Goal: Information Seeking & Learning: Learn about a topic

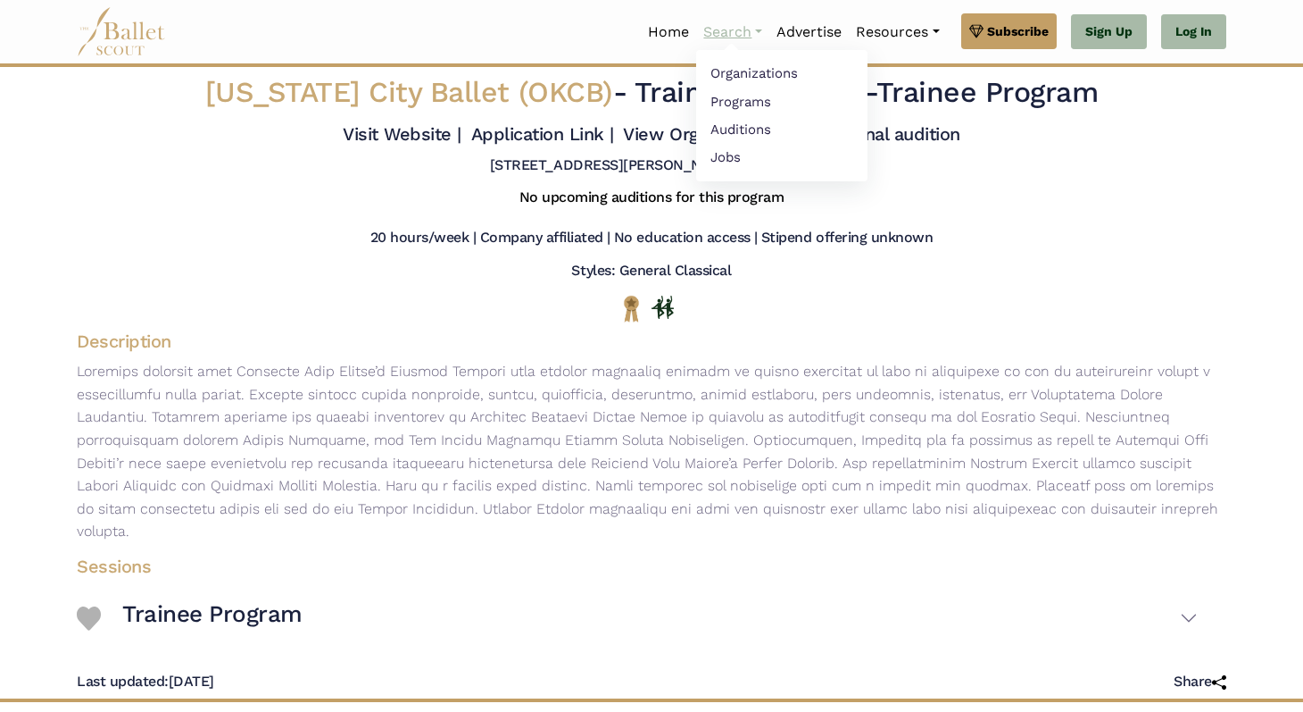
click at [715, 30] on link "Search" at bounding box center [732, 31] width 73 height 37
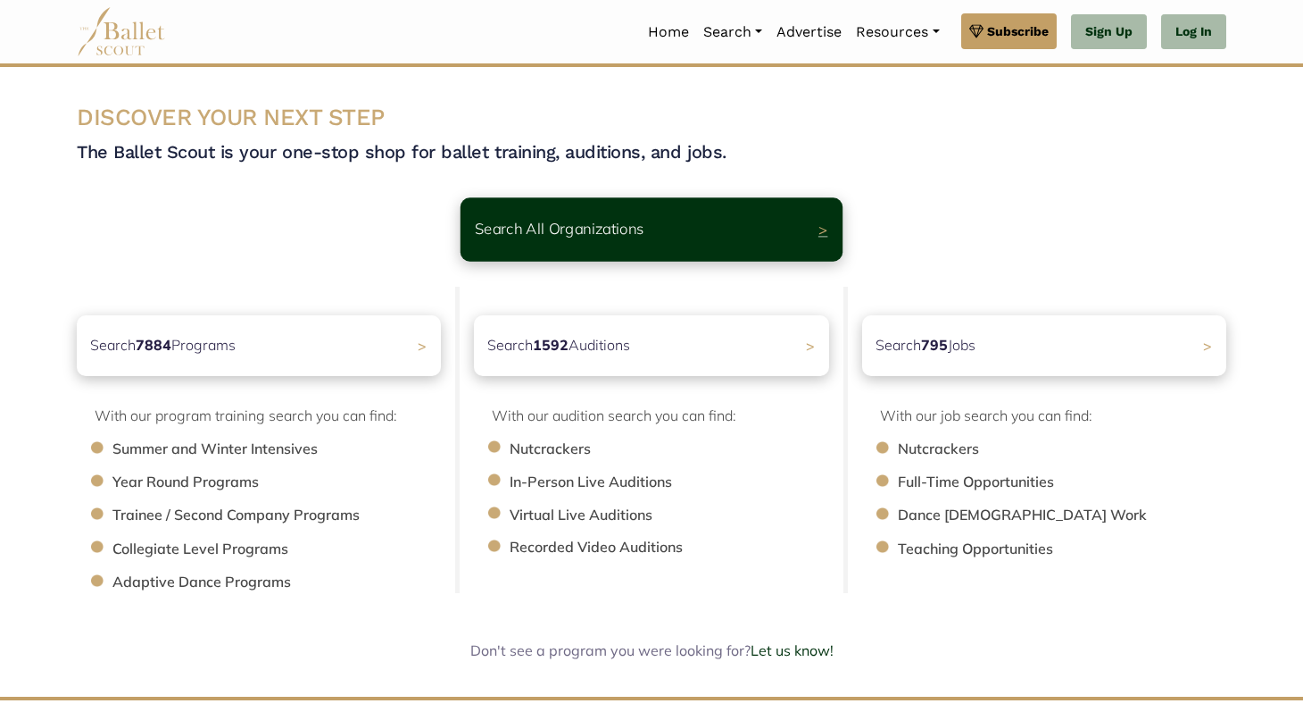
click at [551, 239] on p "Search All Organizations" at bounding box center [560, 229] width 170 height 24
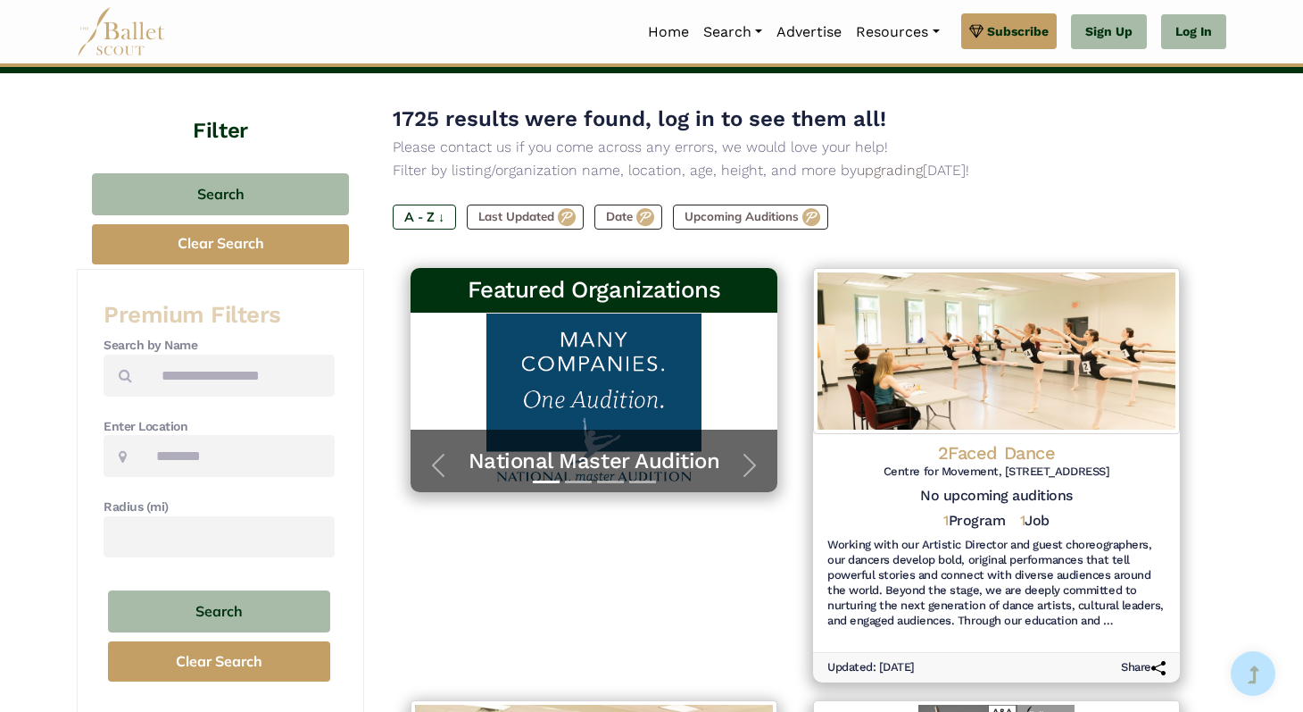
scroll to position [100, 0]
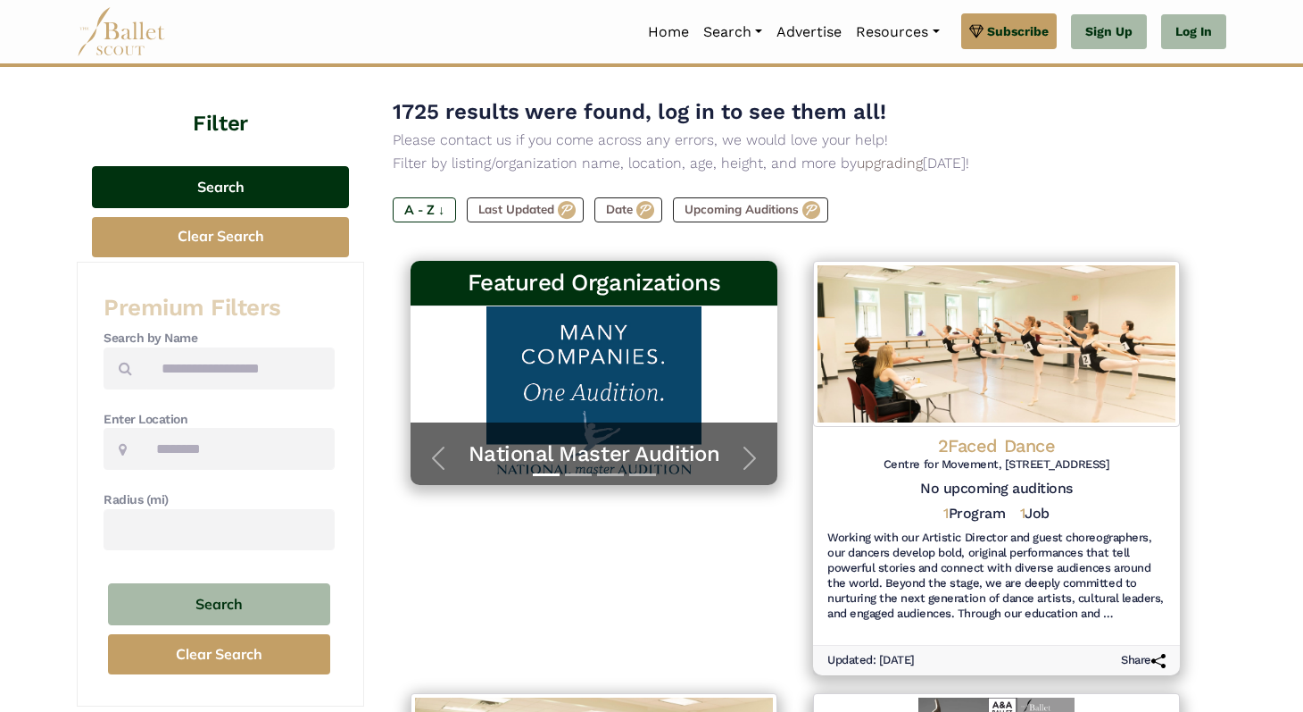
click at [272, 191] on button "Search" at bounding box center [220, 187] width 257 height 42
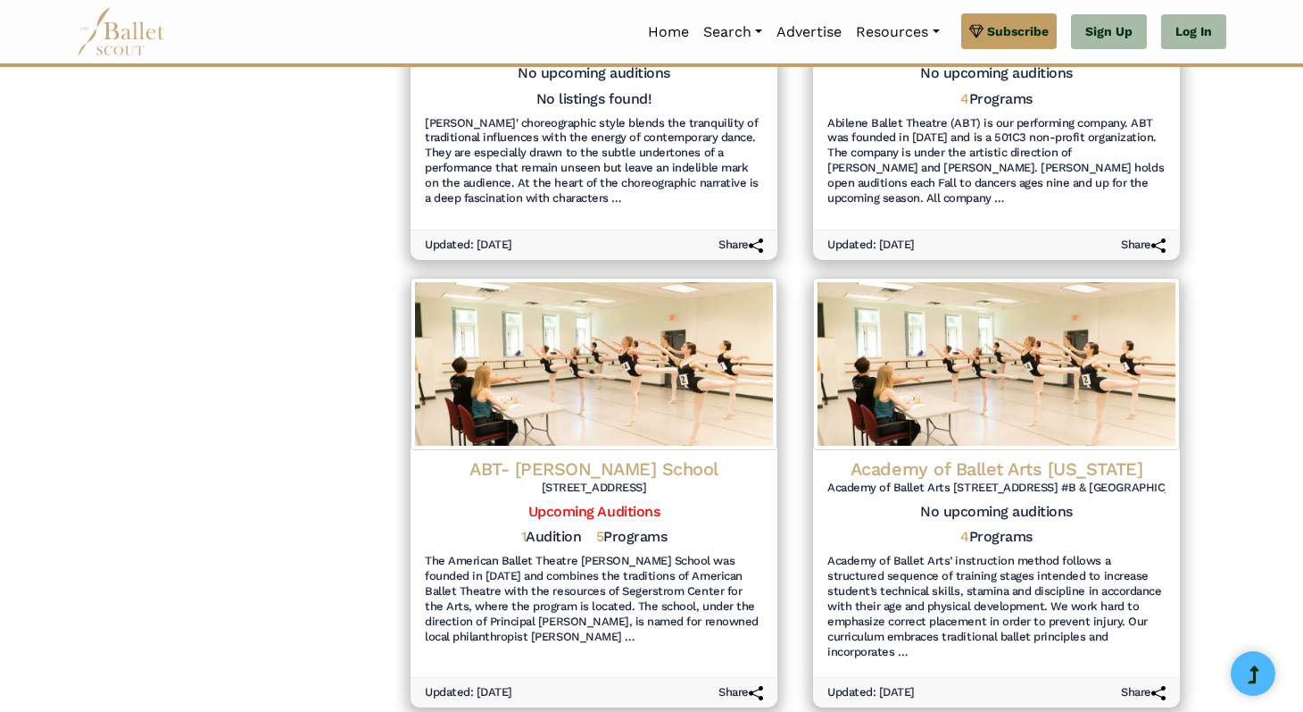
scroll to position [2189, 0]
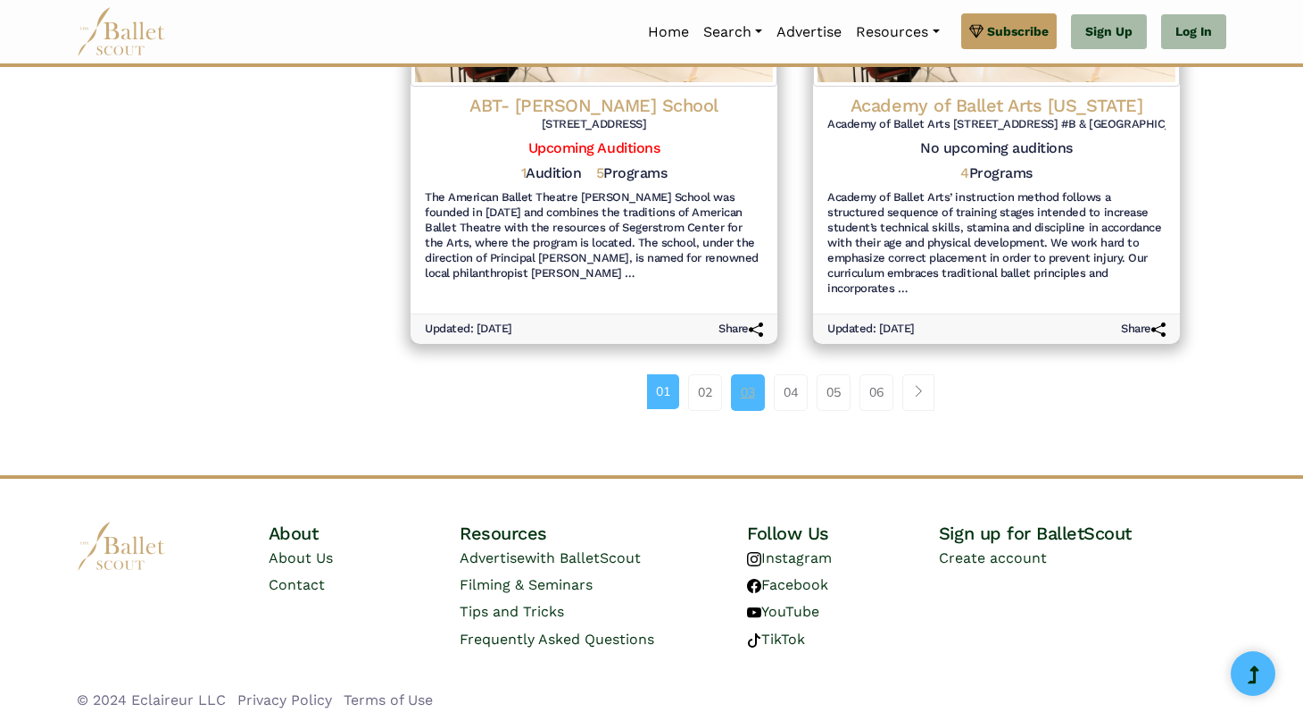
click at [736, 379] on link "03" at bounding box center [748, 392] width 34 height 36
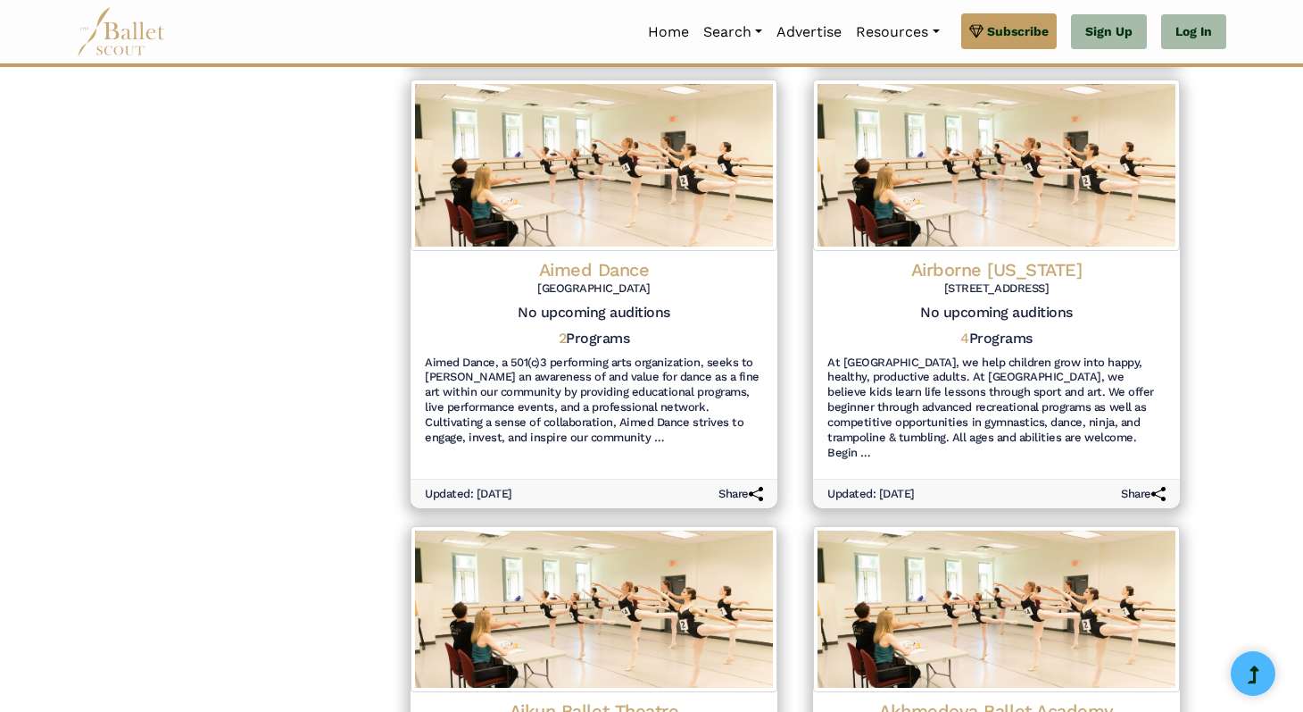
scroll to position [2159, 0]
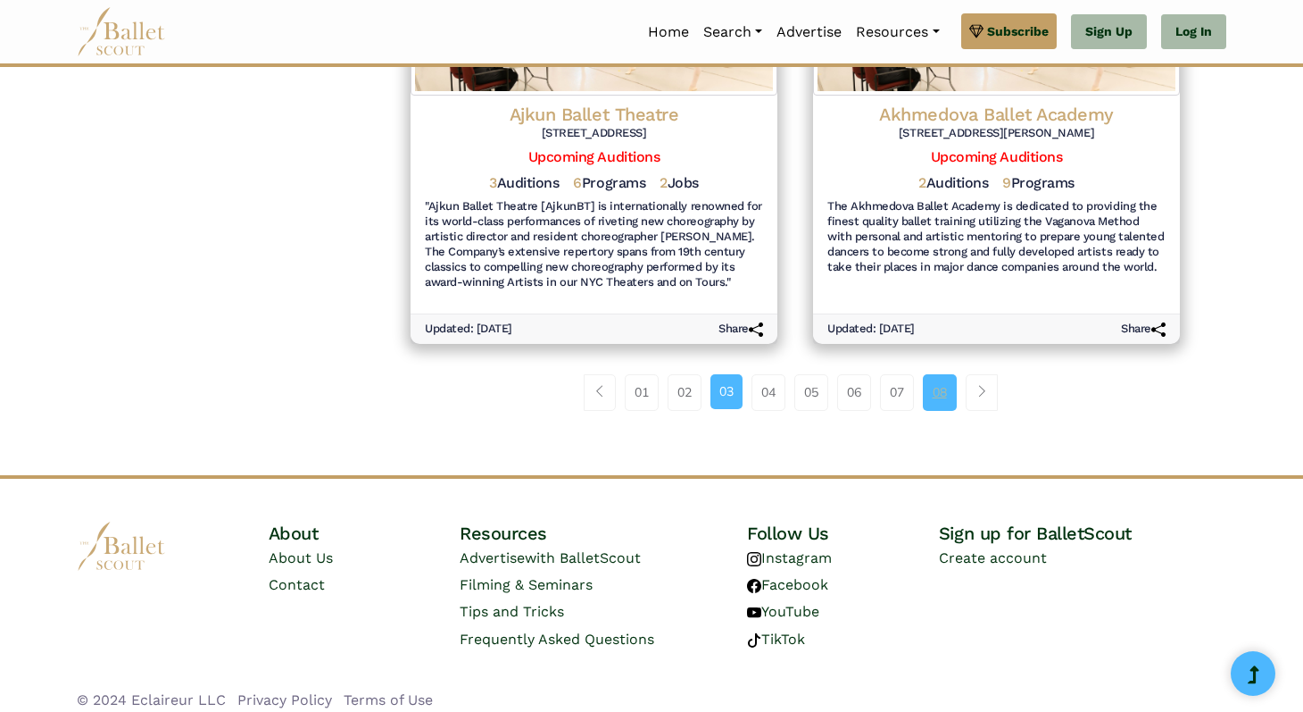
click at [945, 383] on link "08" at bounding box center [940, 392] width 34 height 36
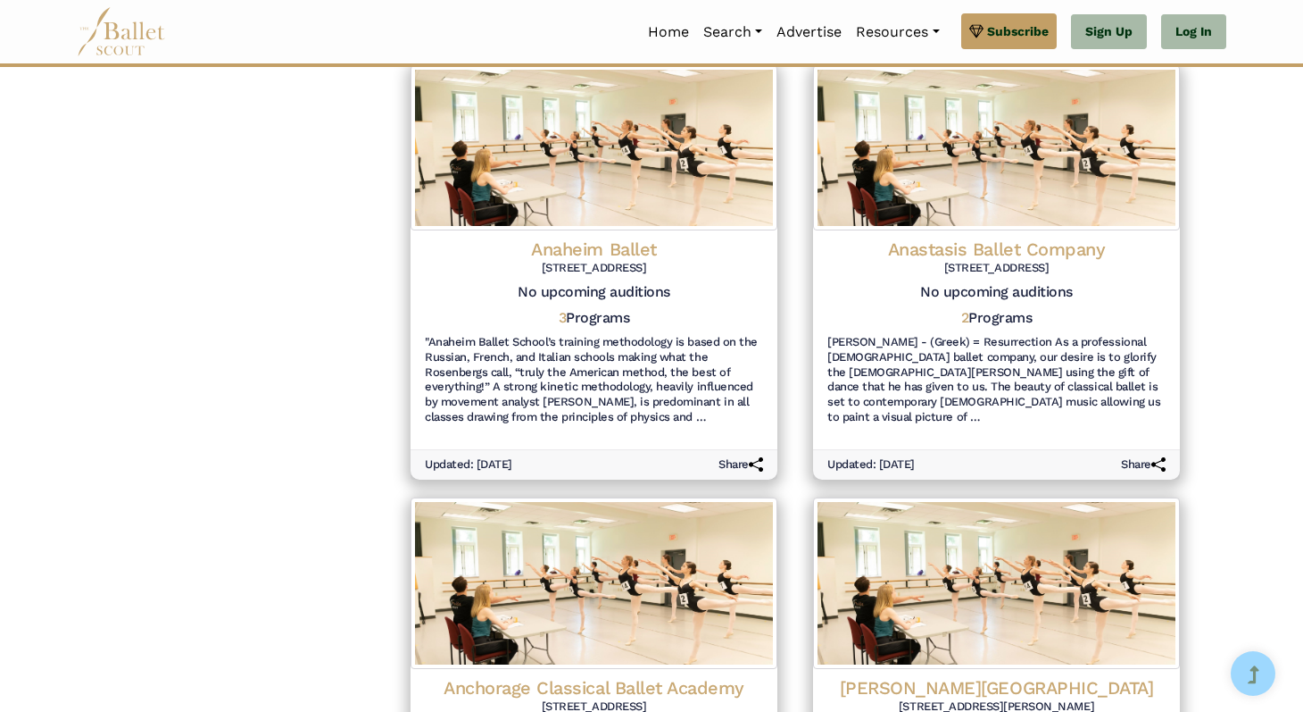
scroll to position [2144, 0]
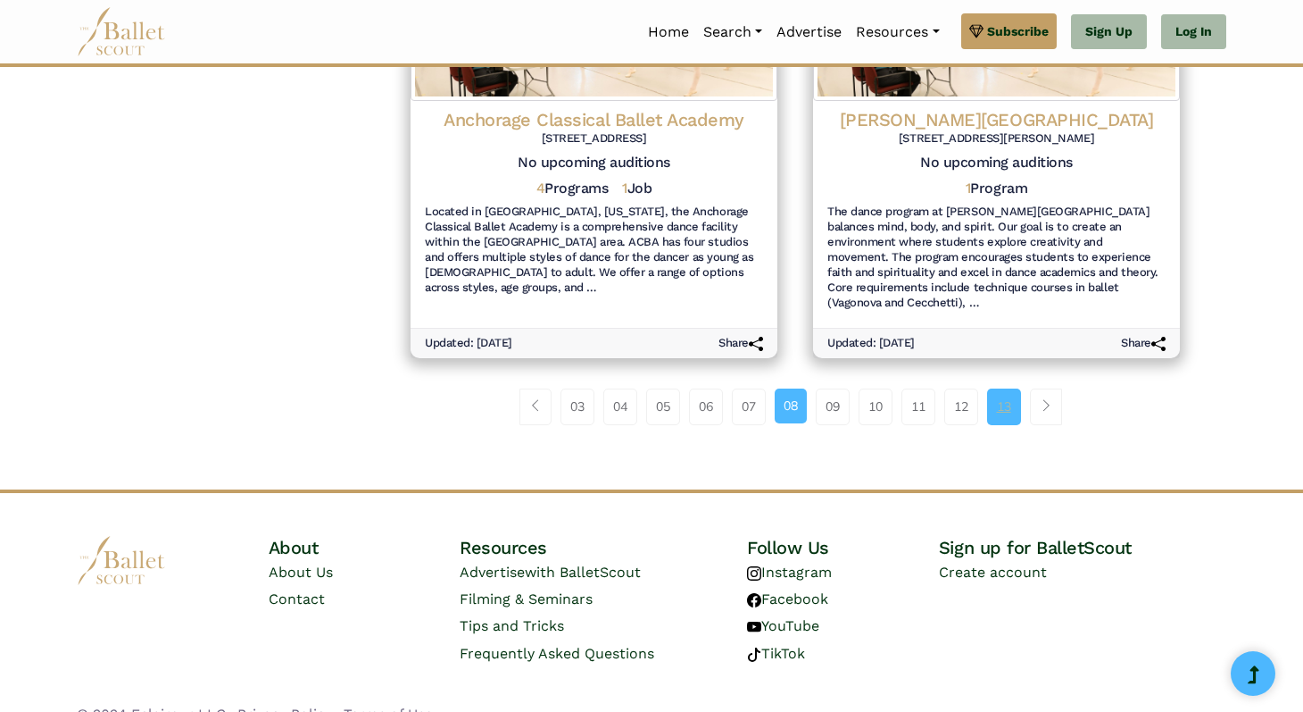
click at [1011, 388] on link "13" at bounding box center [1004, 406] width 34 height 36
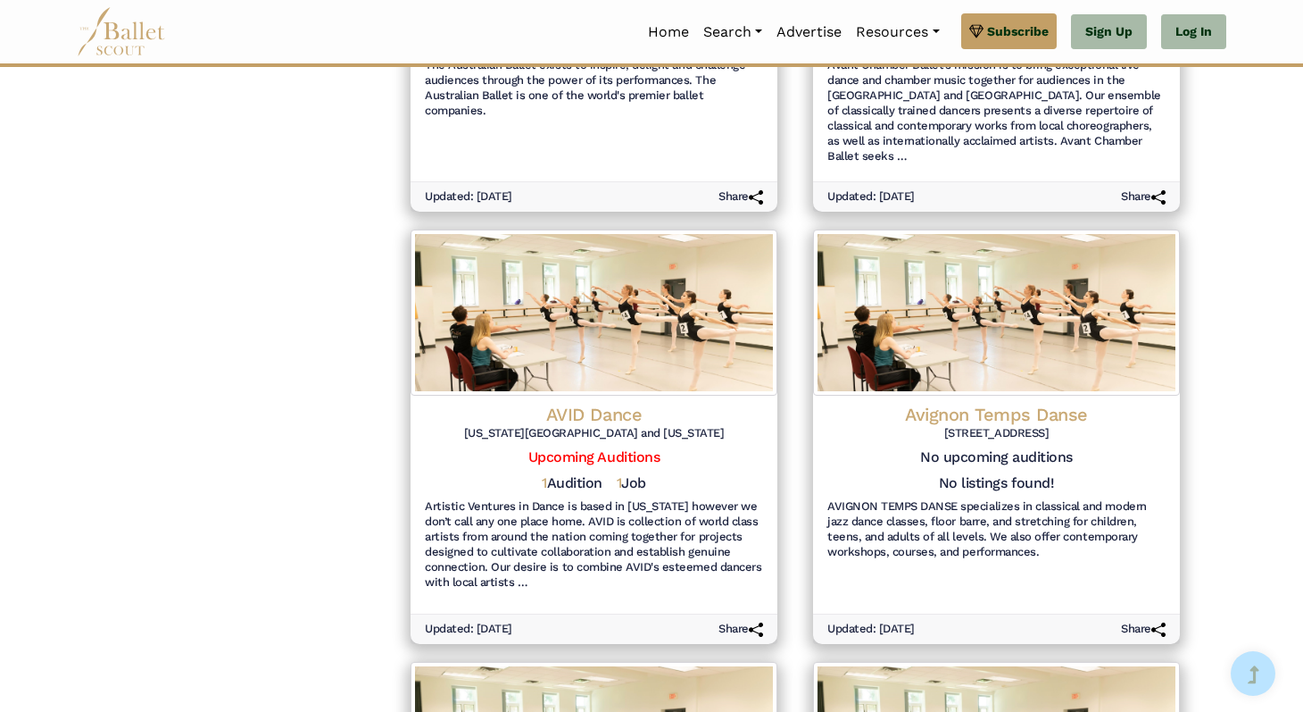
scroll to position [2189, 0]
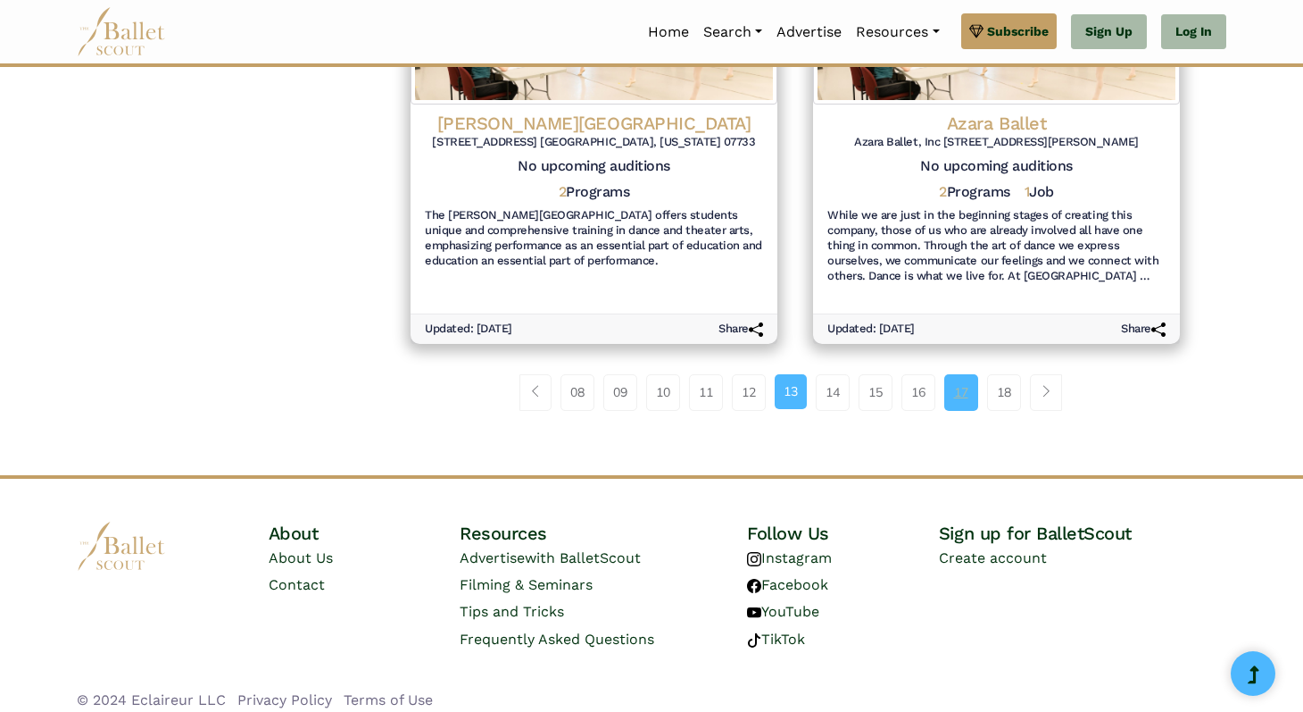
click at [962, 381] on link "17" at bounding box center [962, 392] width 34 height 36
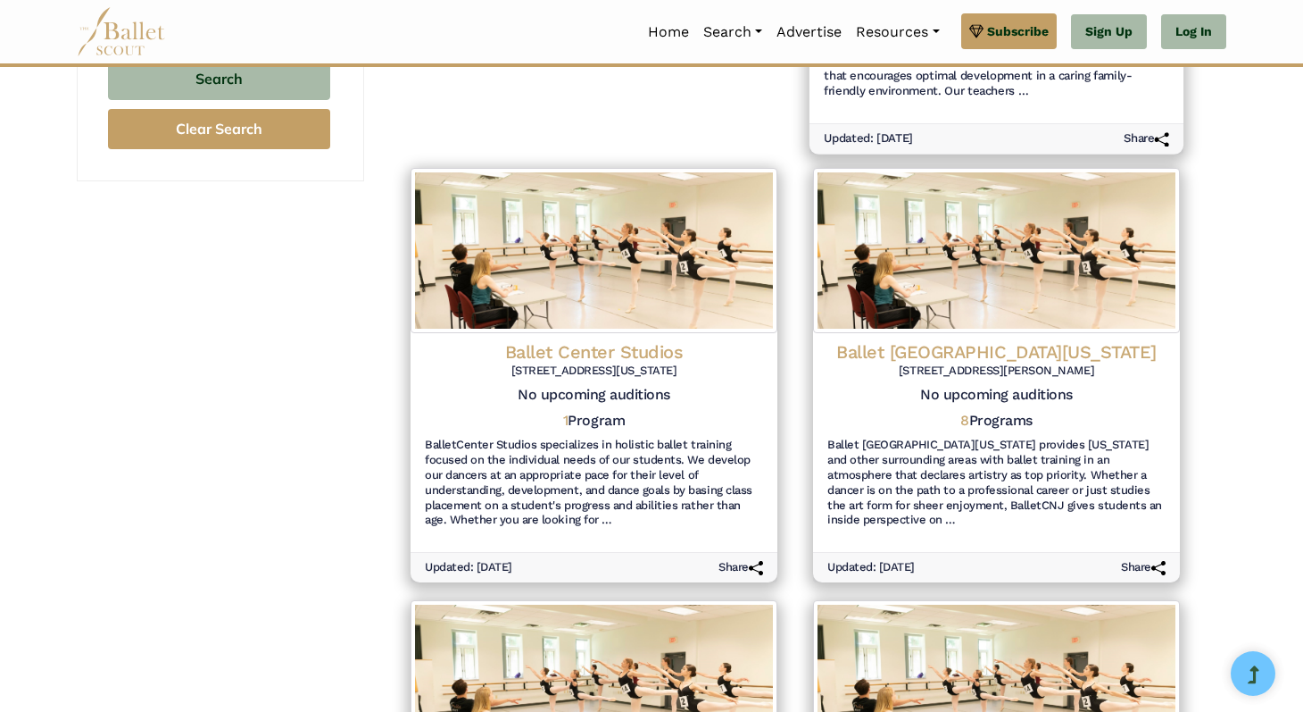
scroll to position [2219, 0]
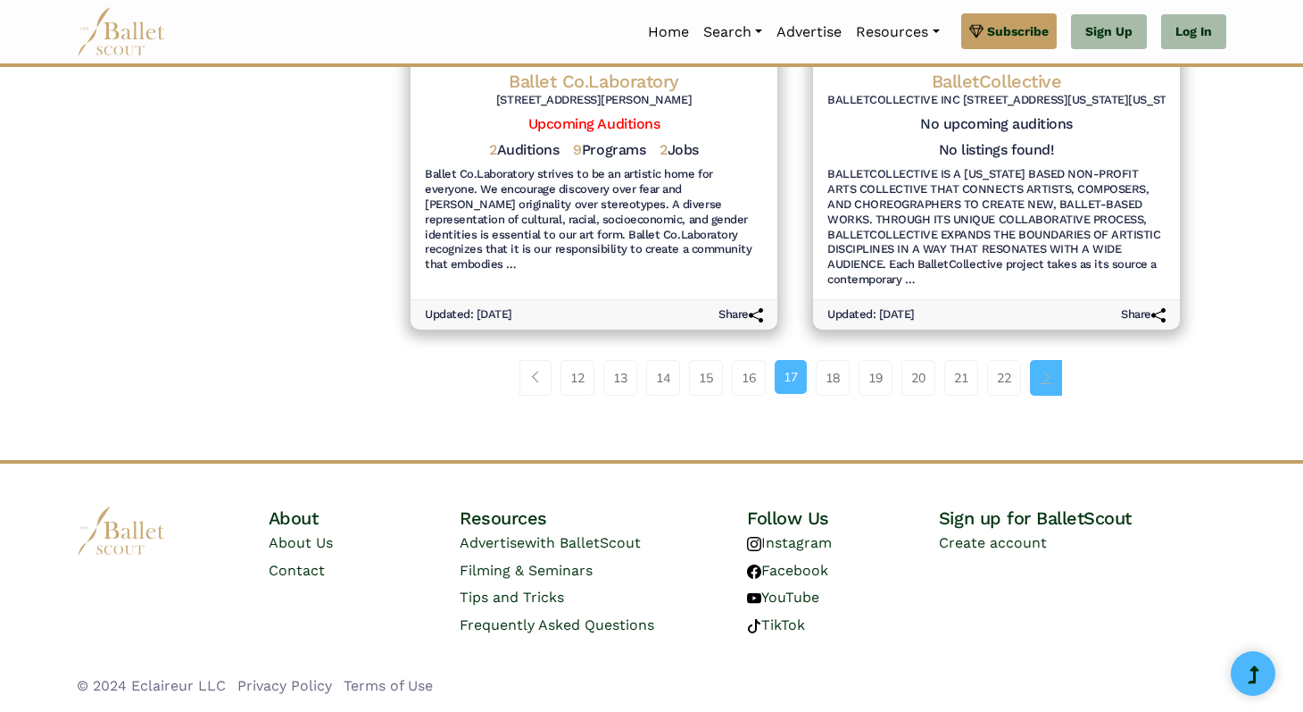
click at [1047, 382] on span "Page navigation example" at bounding box center [1046, 376] width 12 height 12
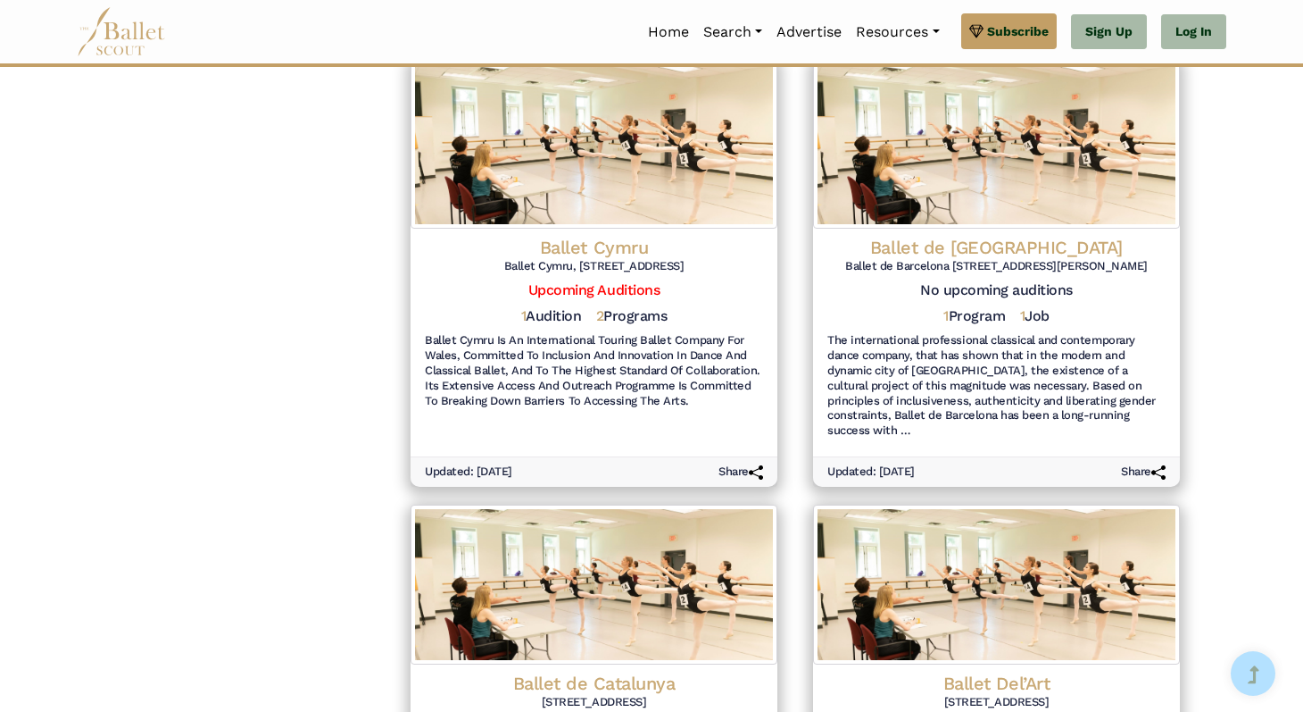
scroll to position [2099, 0]
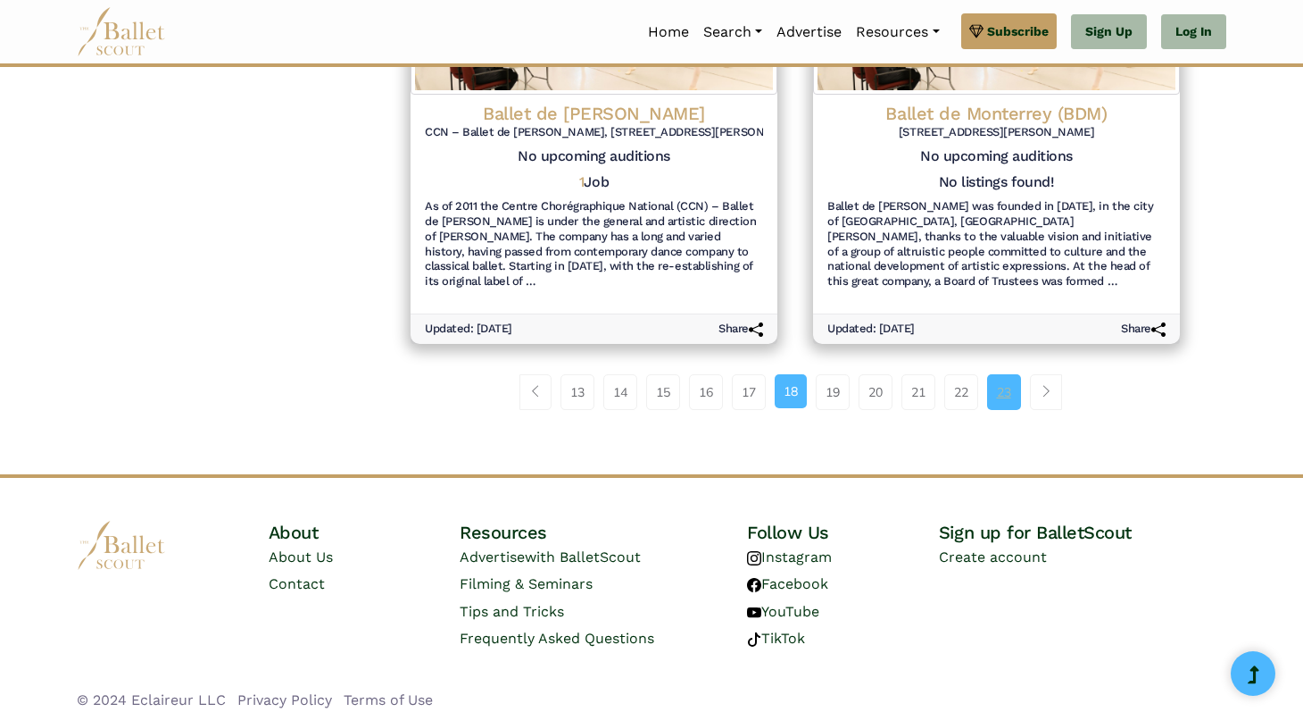
click at [999, 374] on link "23" at bounding box center [1004, 392] width 34 height 36
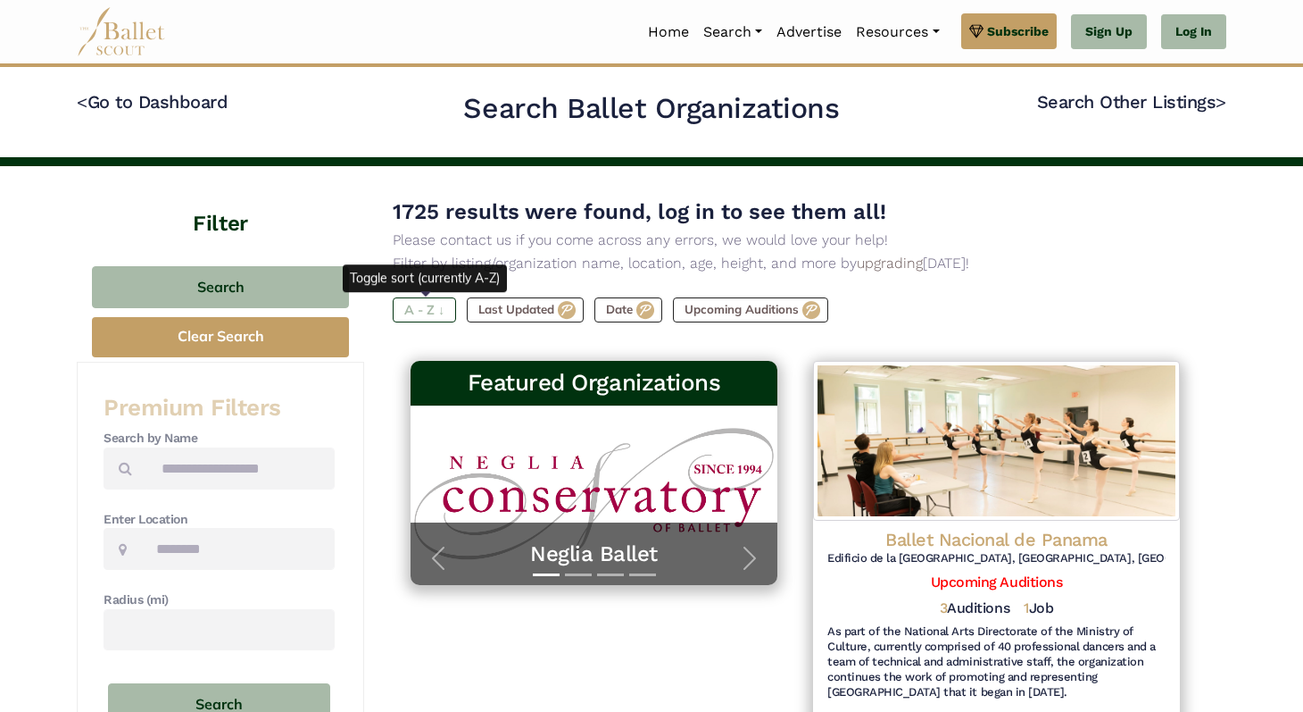
click at [433, 313] on label "A - Z ↓" at bounding box center [424, 309] width 63 height 25
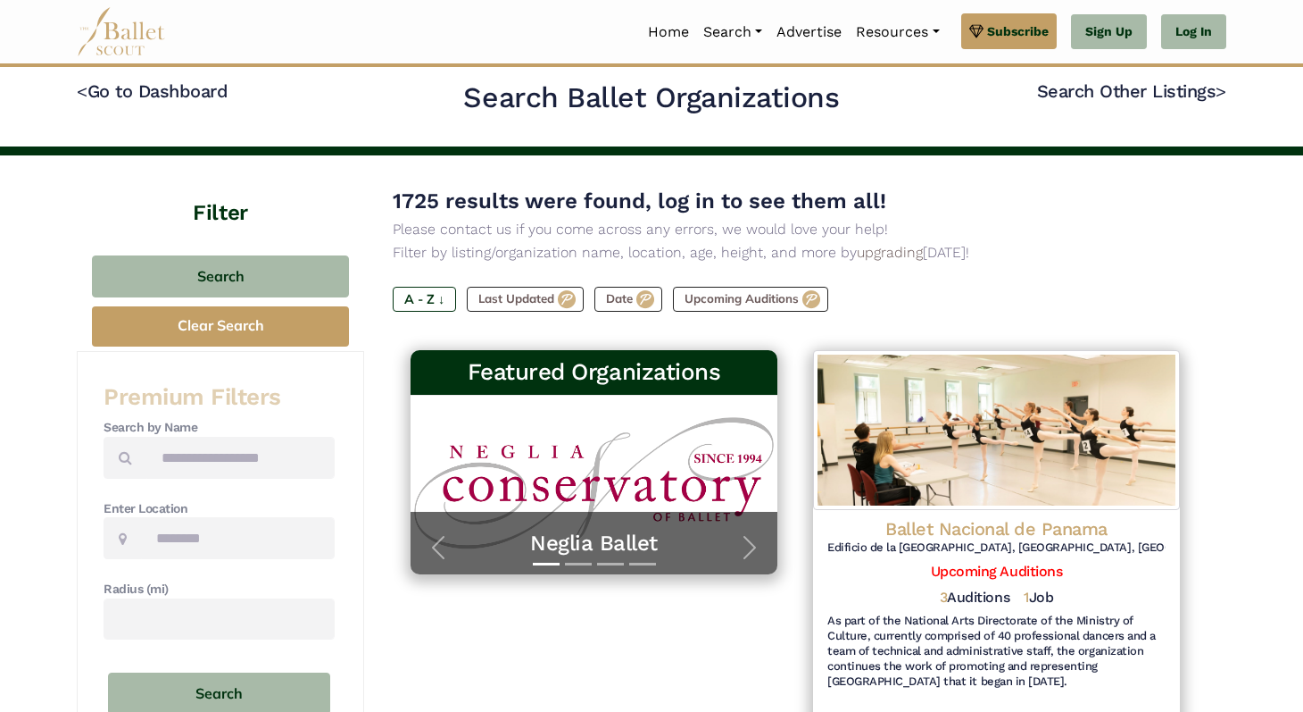
scroll to position [536, 0]
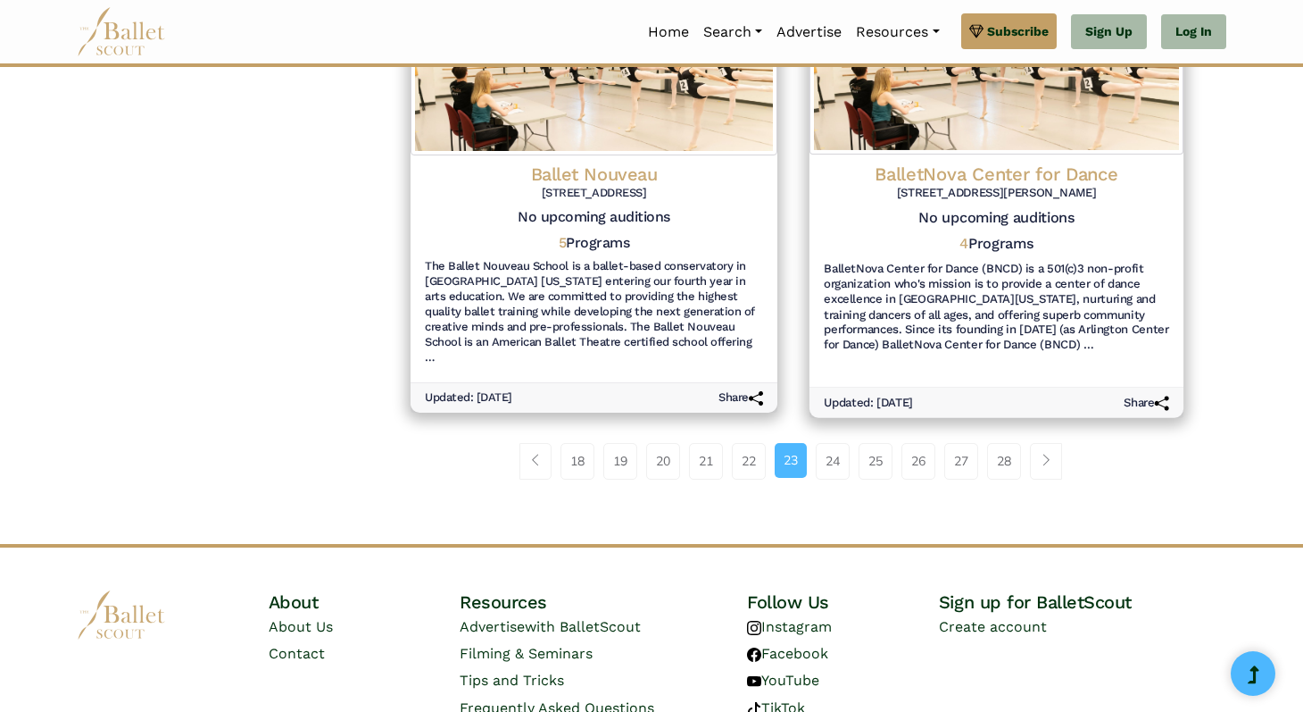
scroll to position [2159, 0]
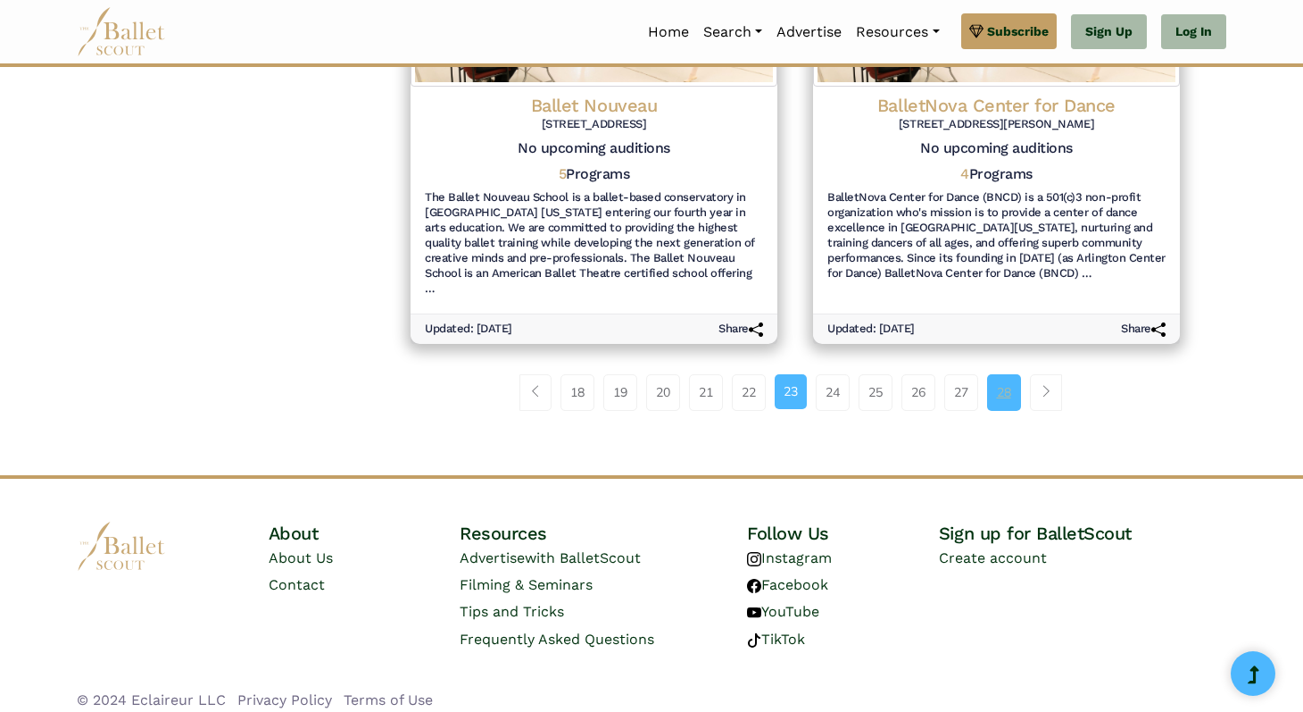
click at [1002, 383] on link "28" at bounding box center [1004, 392] width 34 height 36
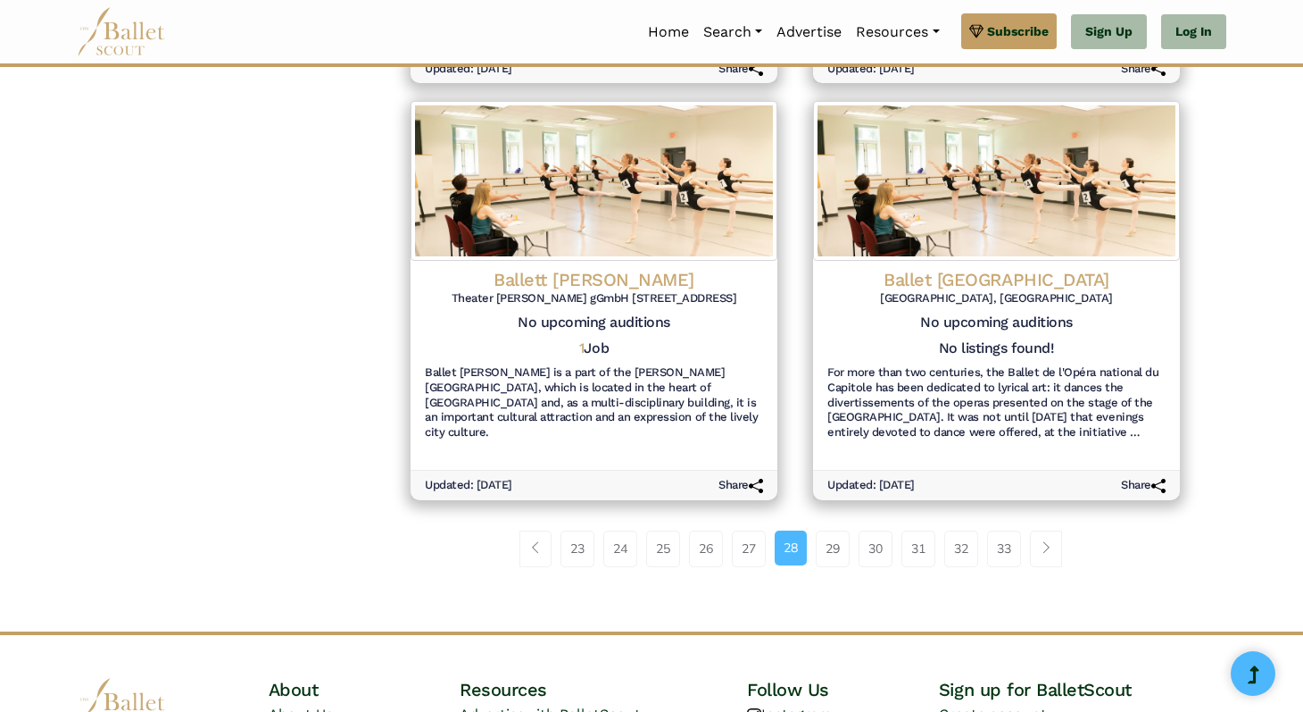
scroll to position [1983, 0]
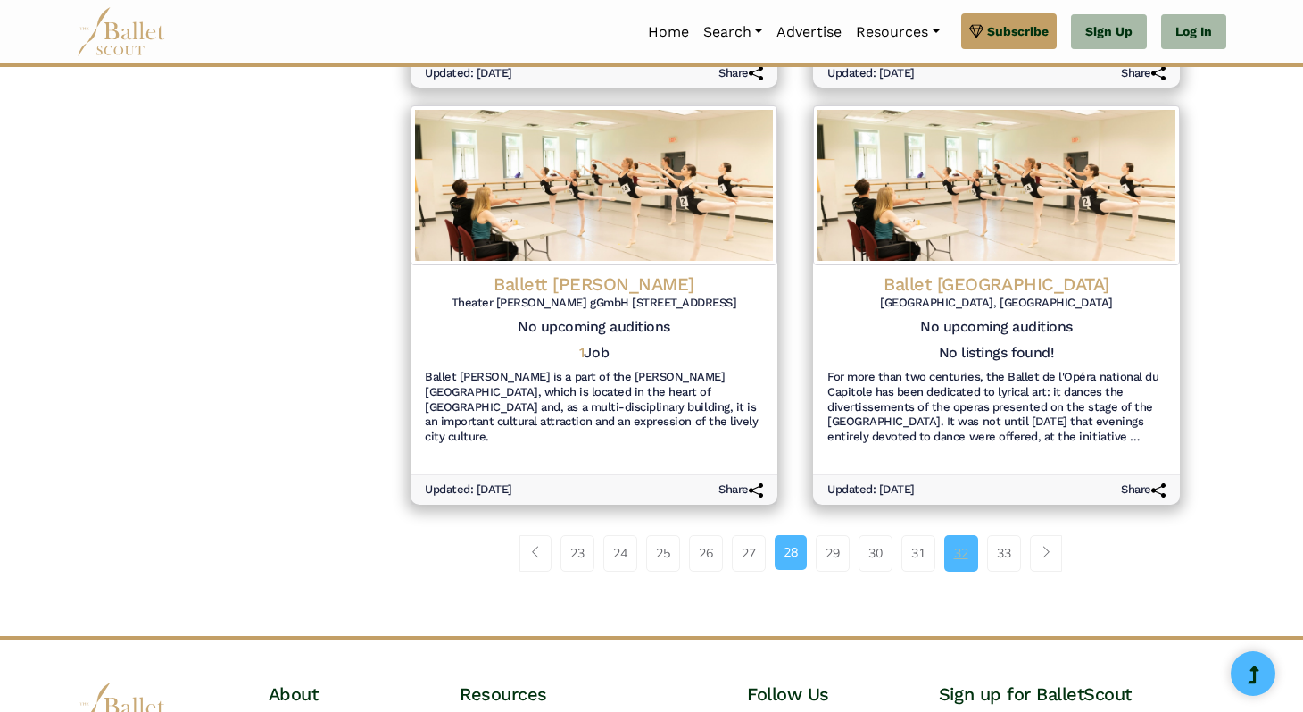
click at [959, 551] on link "32" at bounding box center [962, 553] width 34 height 36
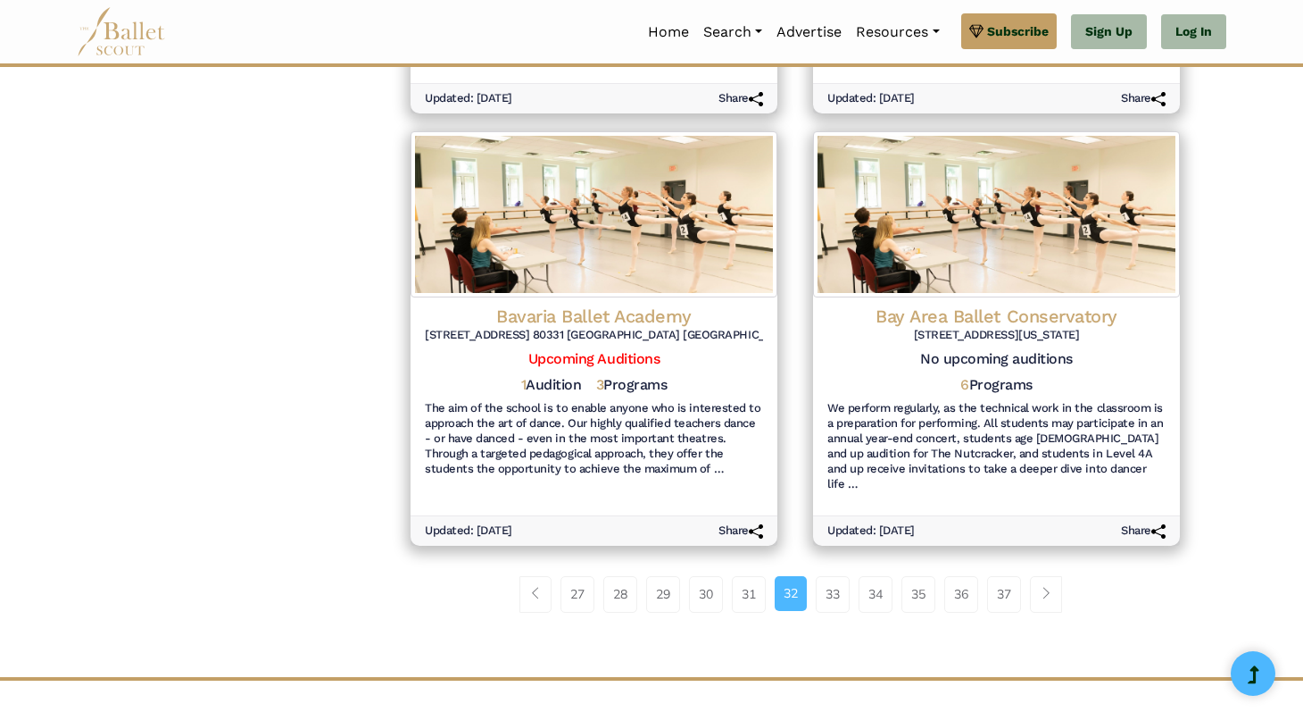
scroll to position [2144, 0]
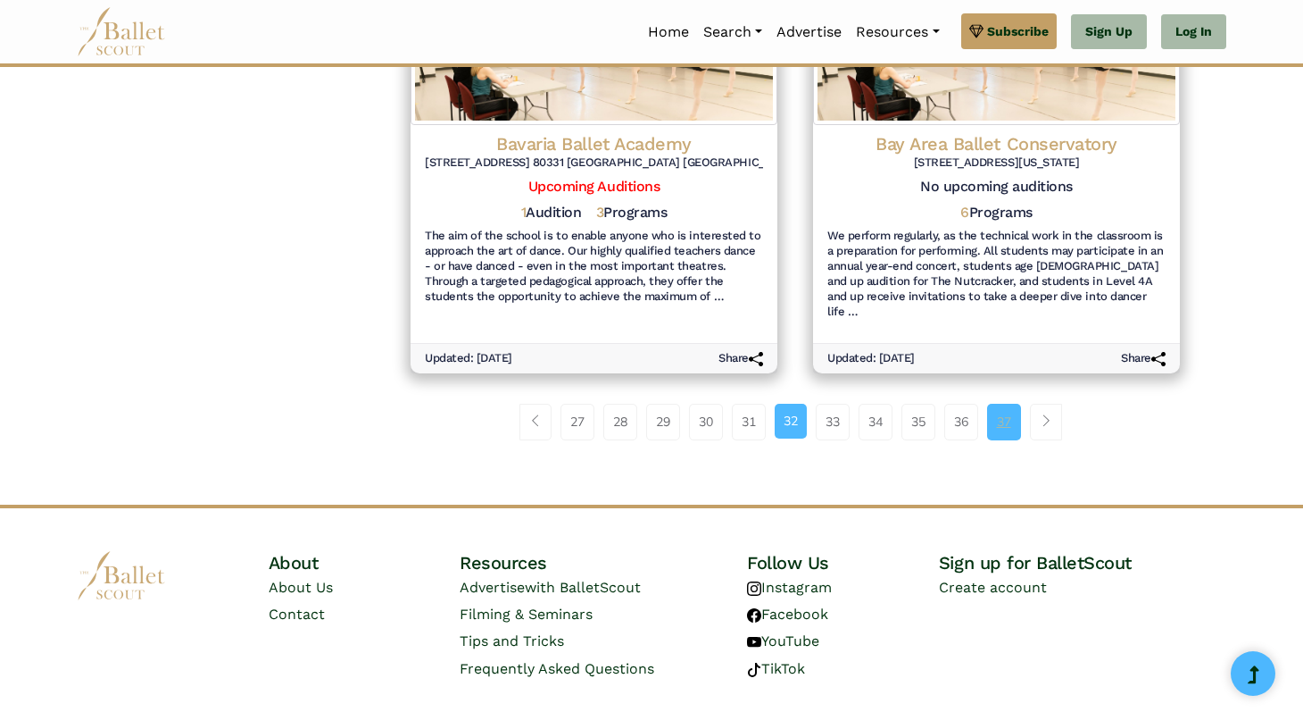
click at [1005, 404] on link "37" at bounding box center [1004, 422] width 34 height 36
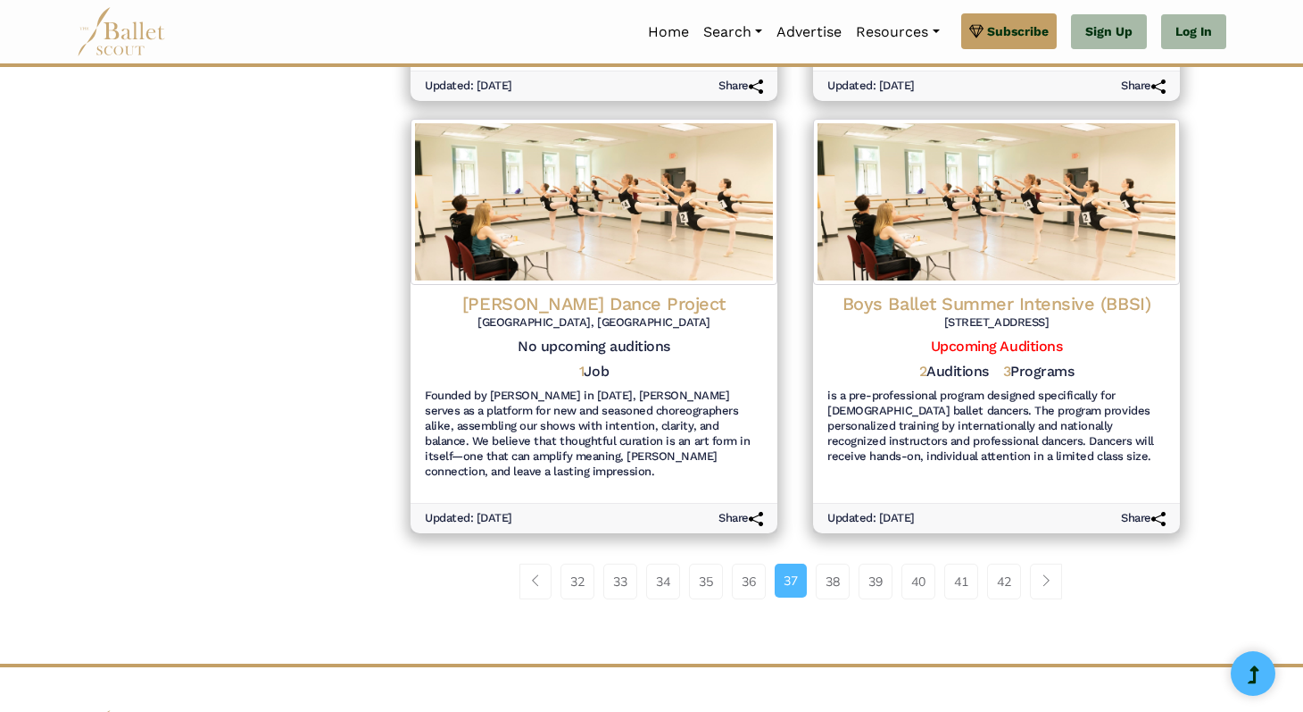
scroll to position [2189, 0]
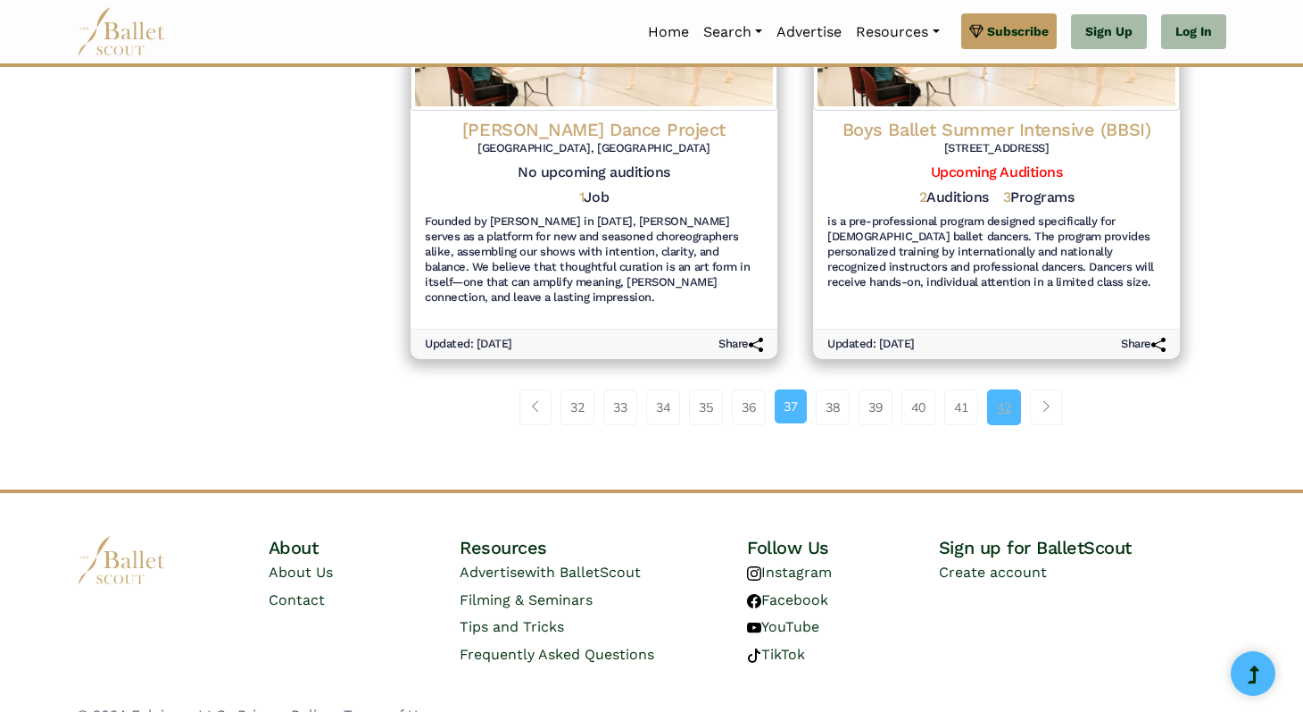
click at [1006, 389] on link "42" at bounding box center [1004, 407] width 34 height 36
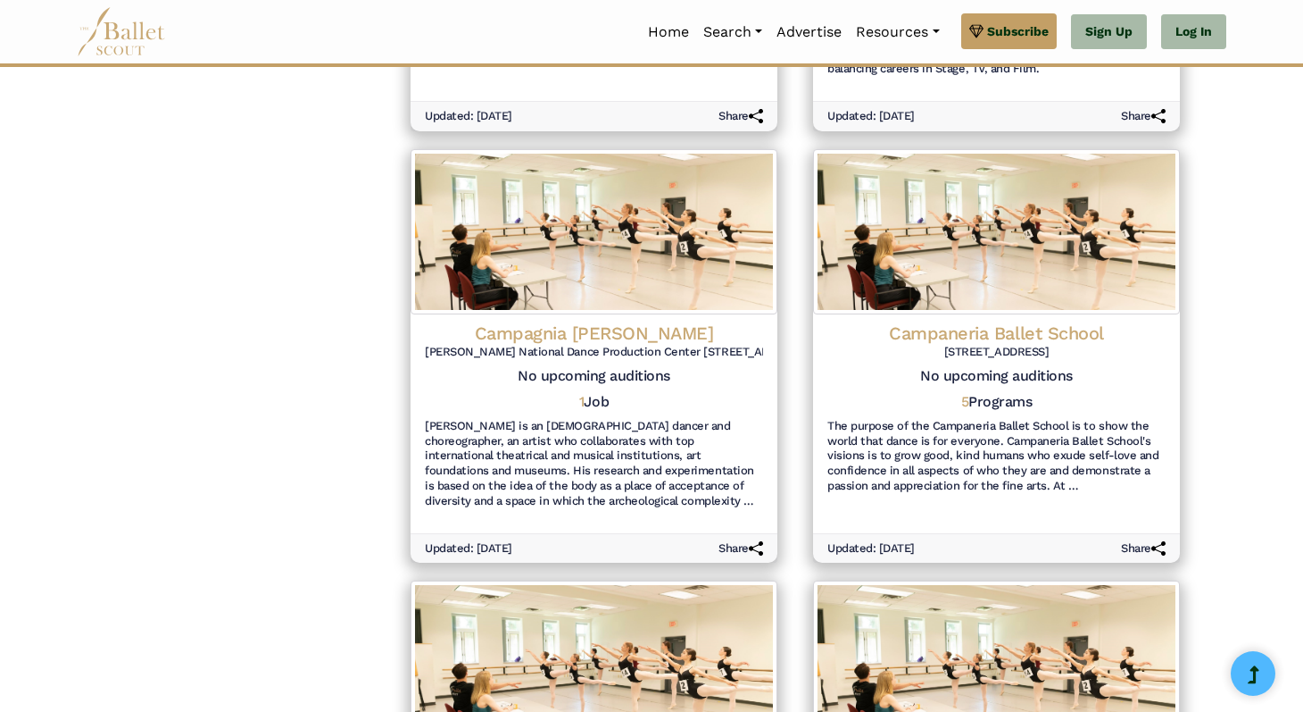
scroll to position [2174, 0]
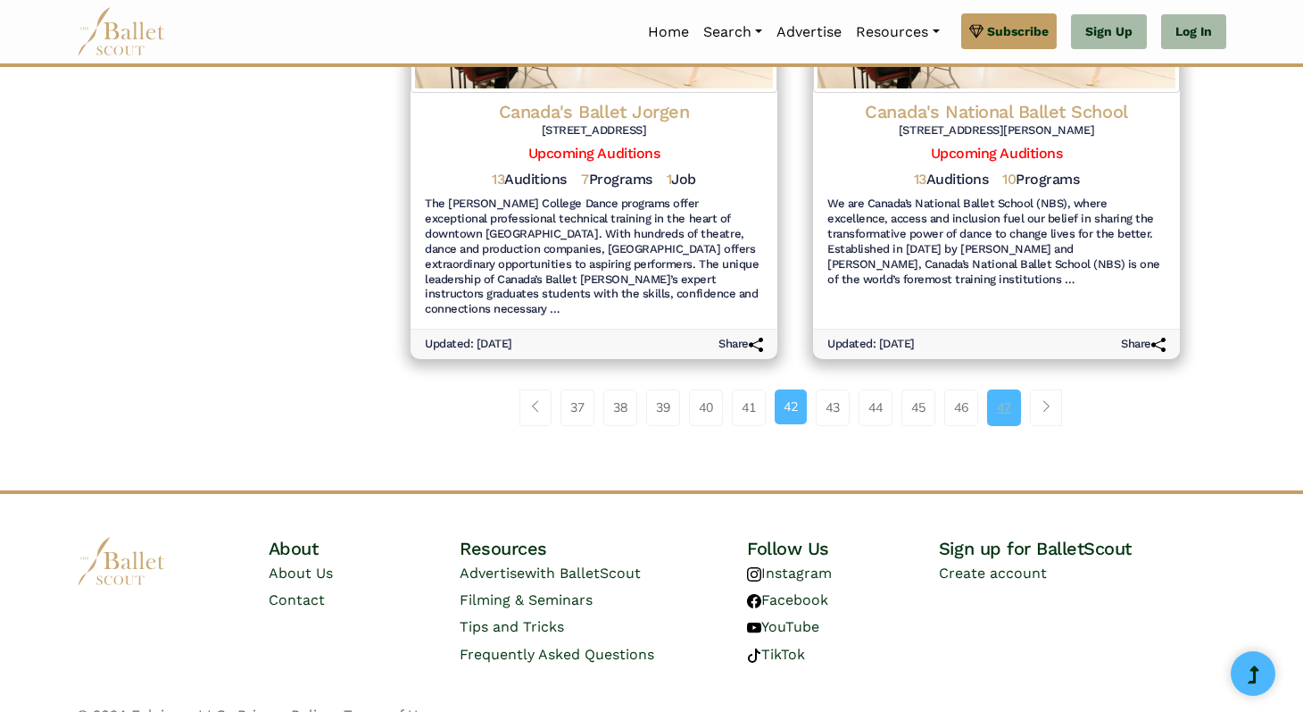
click at [998, 390] on link "47" at bounding box center [1004, 407] width 34 height 36
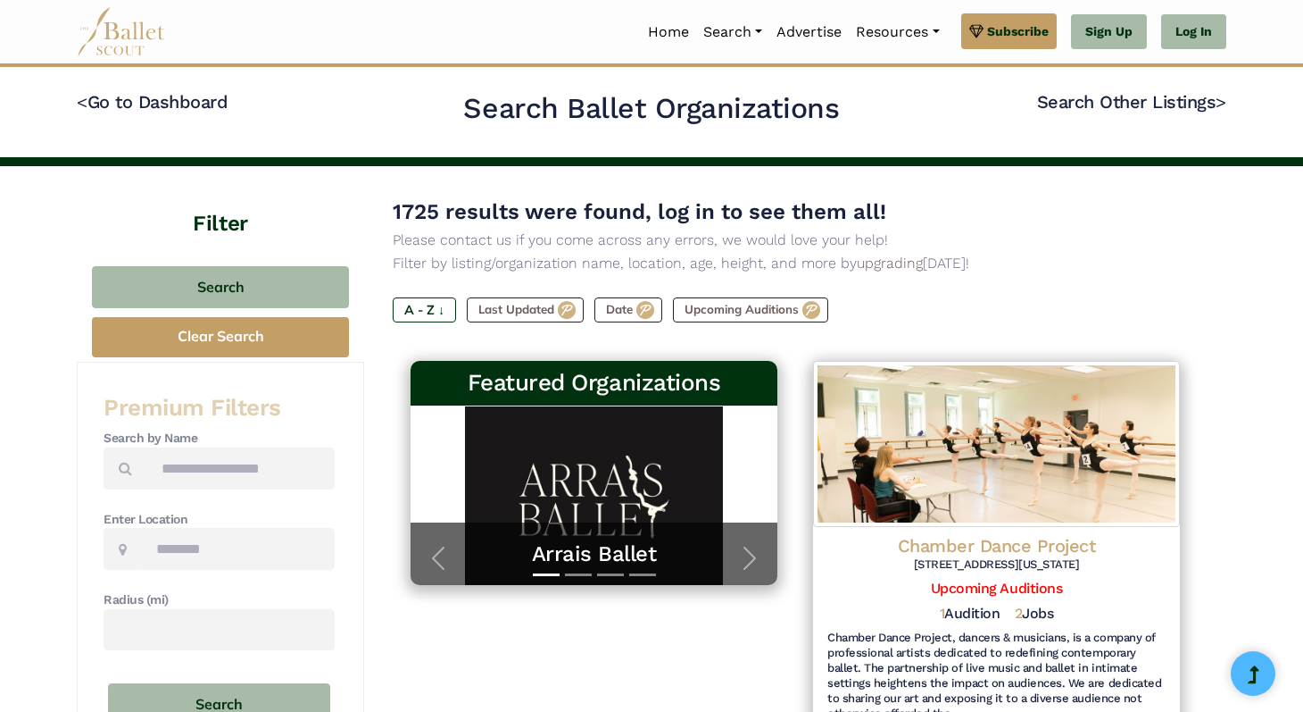
scroll to position [14, 0]
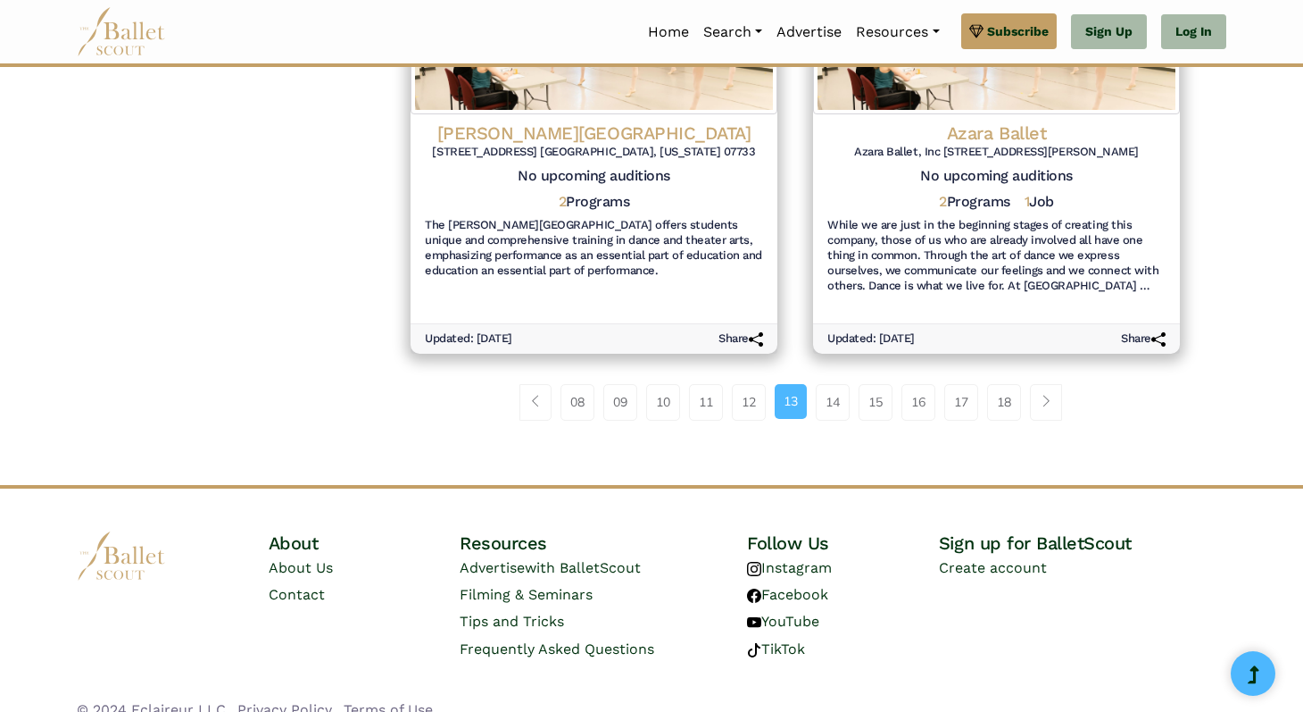
scroll to position [2189, 0]
